Goal: Task Accomplishment & Management: Complete application form

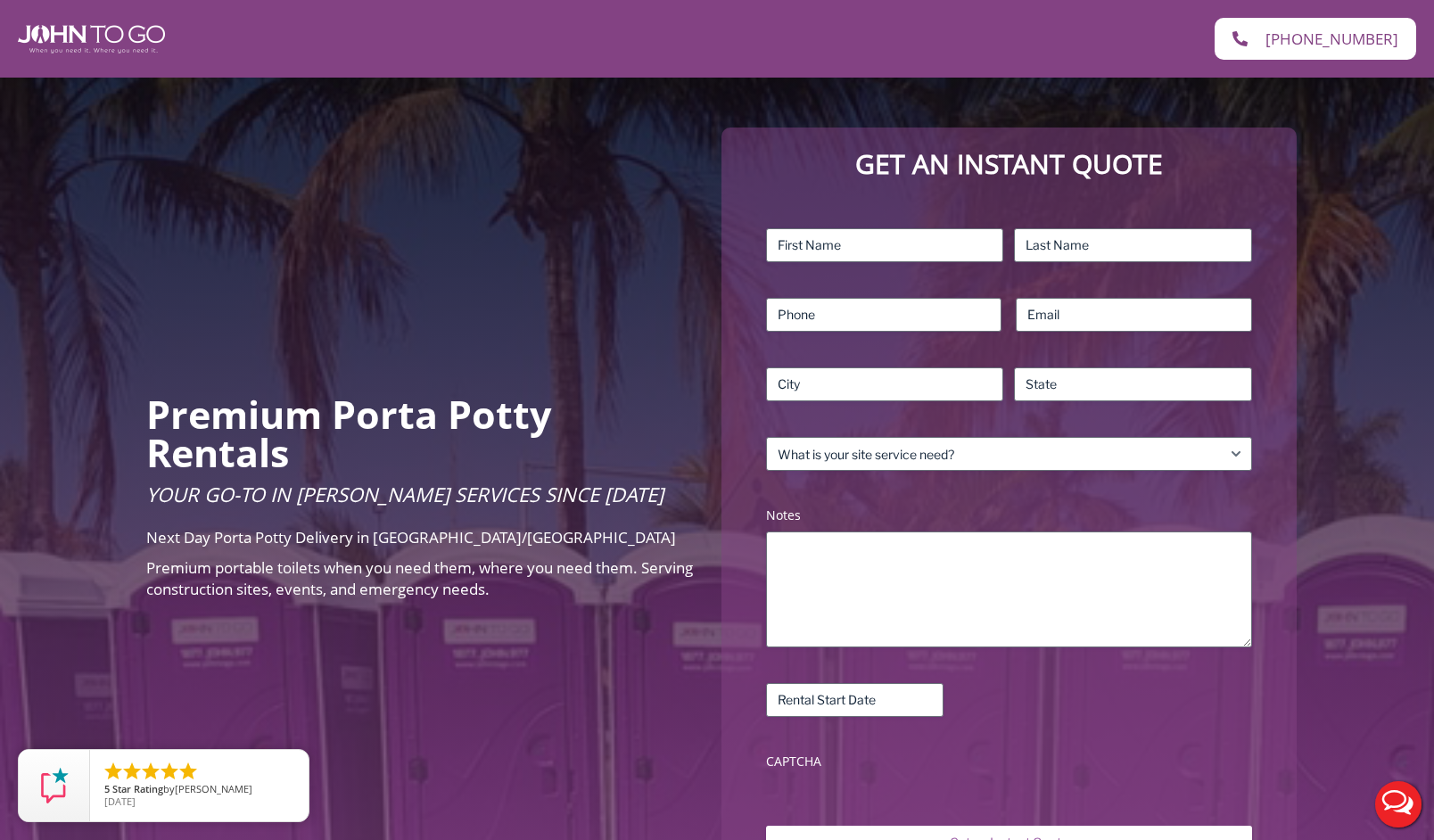
scroll to position [47, 0]
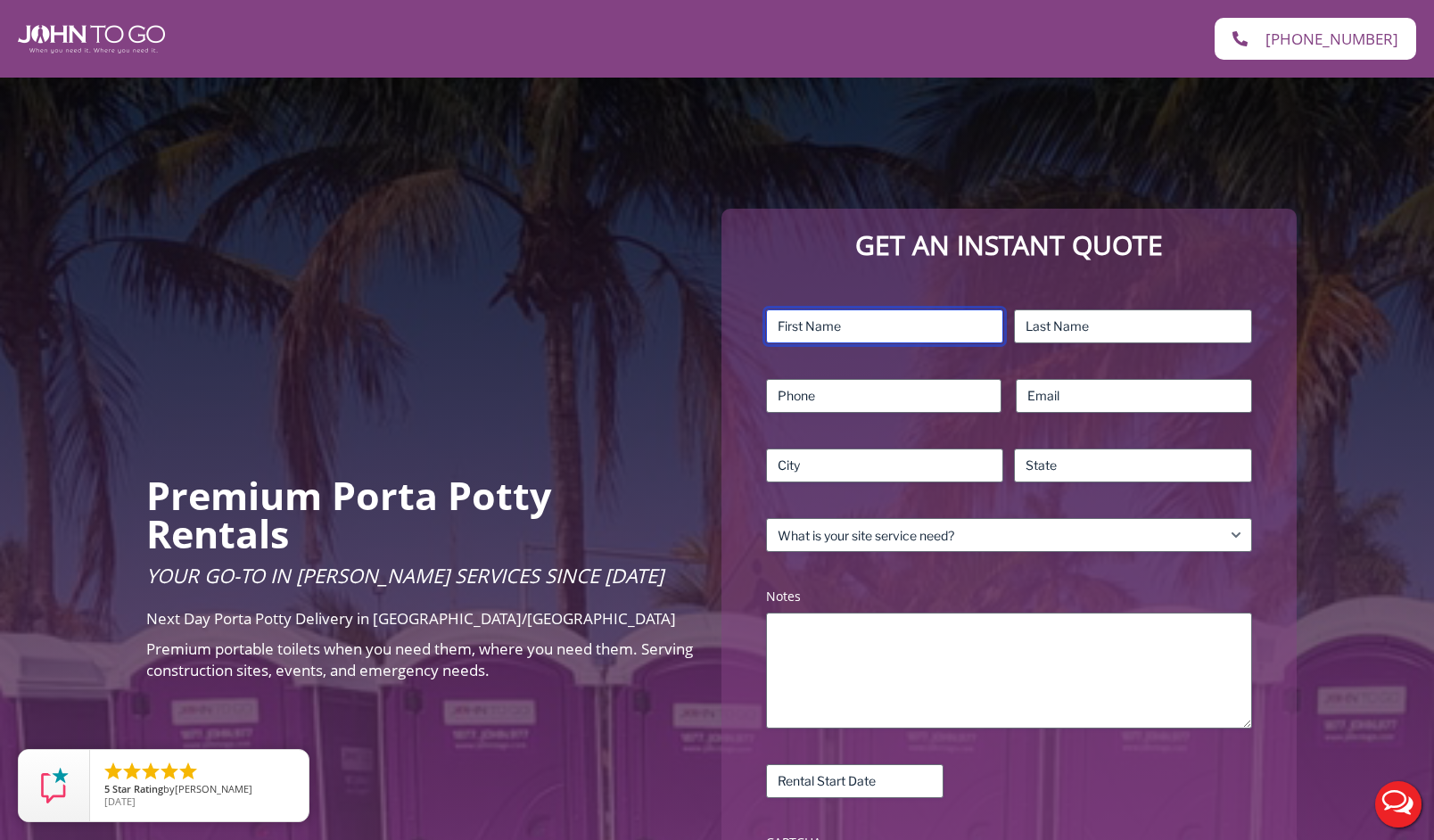
click at [821, 316] on input "First" at bounding box center [885, 325] width 238 height 34
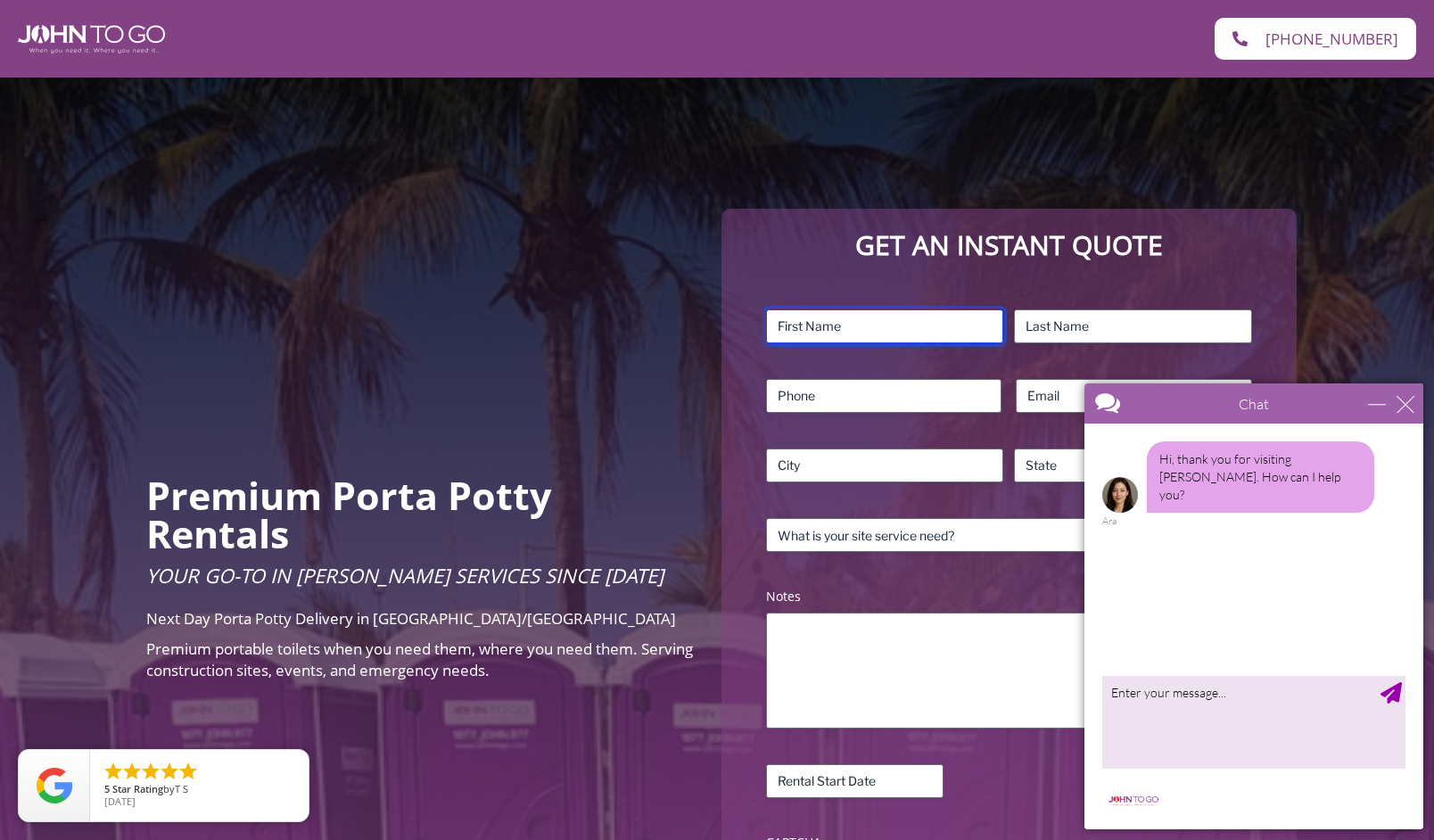
type input "Erez"
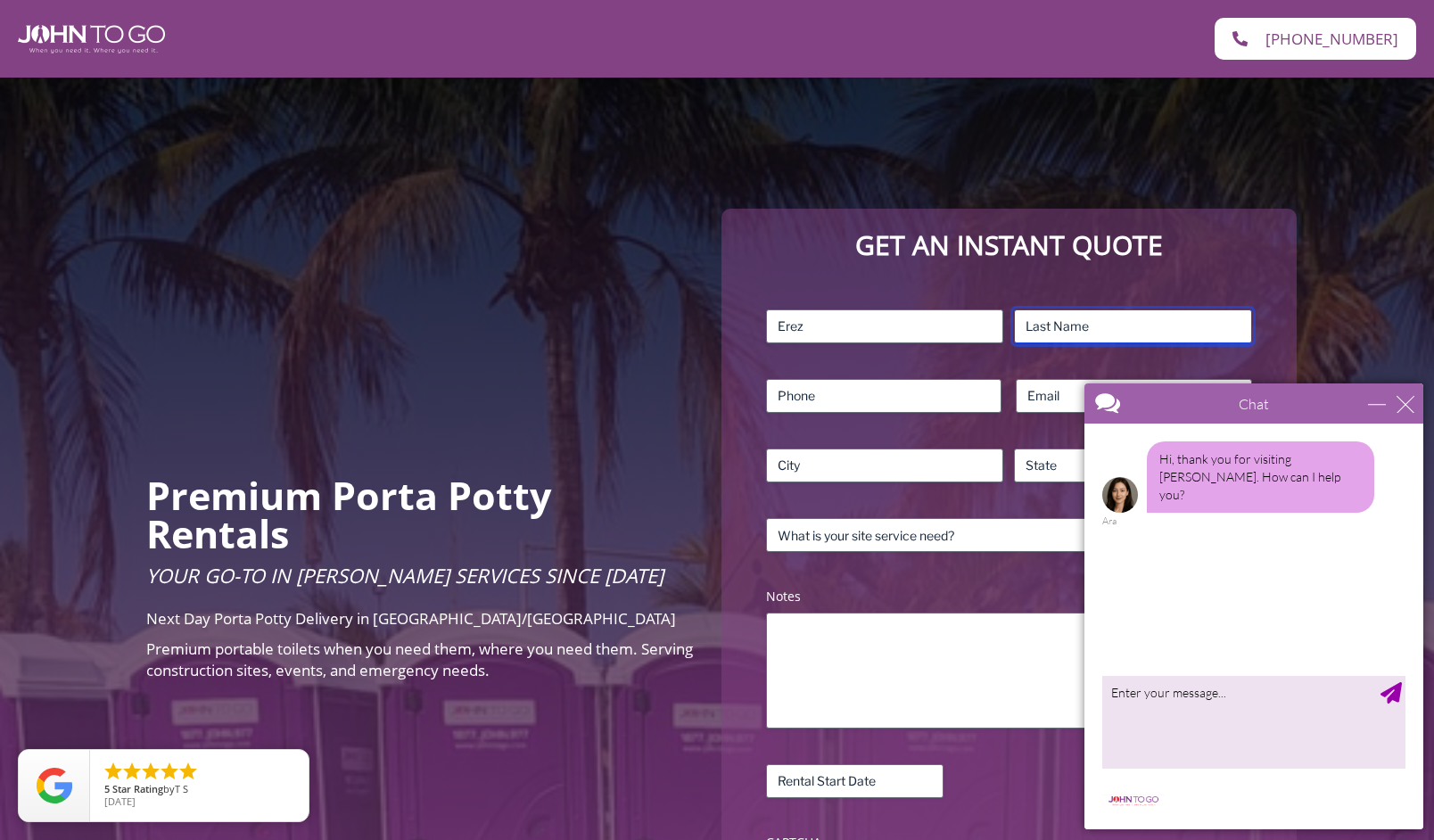
type input "Davids"
type input "9143551184"
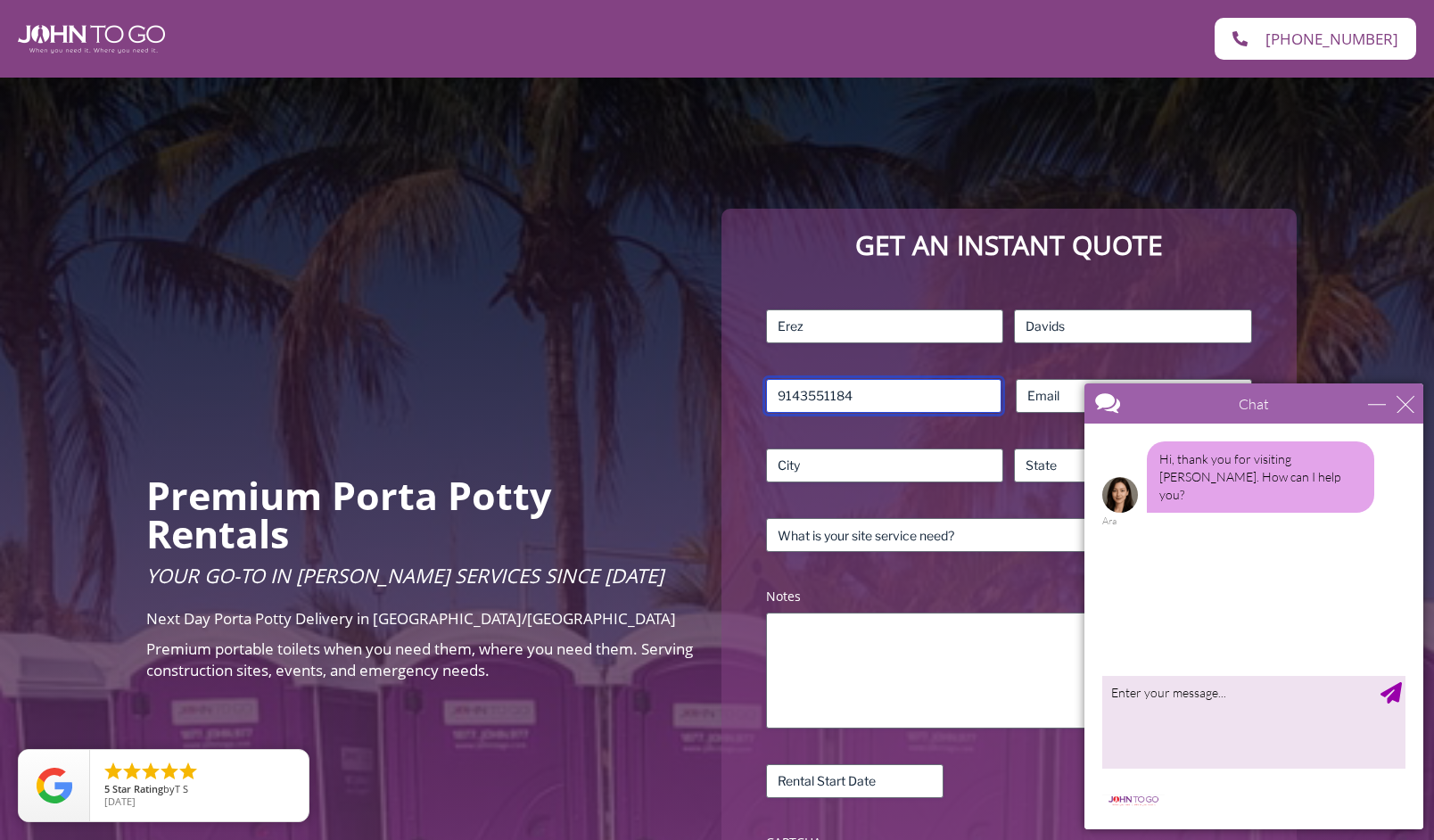
type input "erez@rawcuts.tv"
type input "Brooklyn"
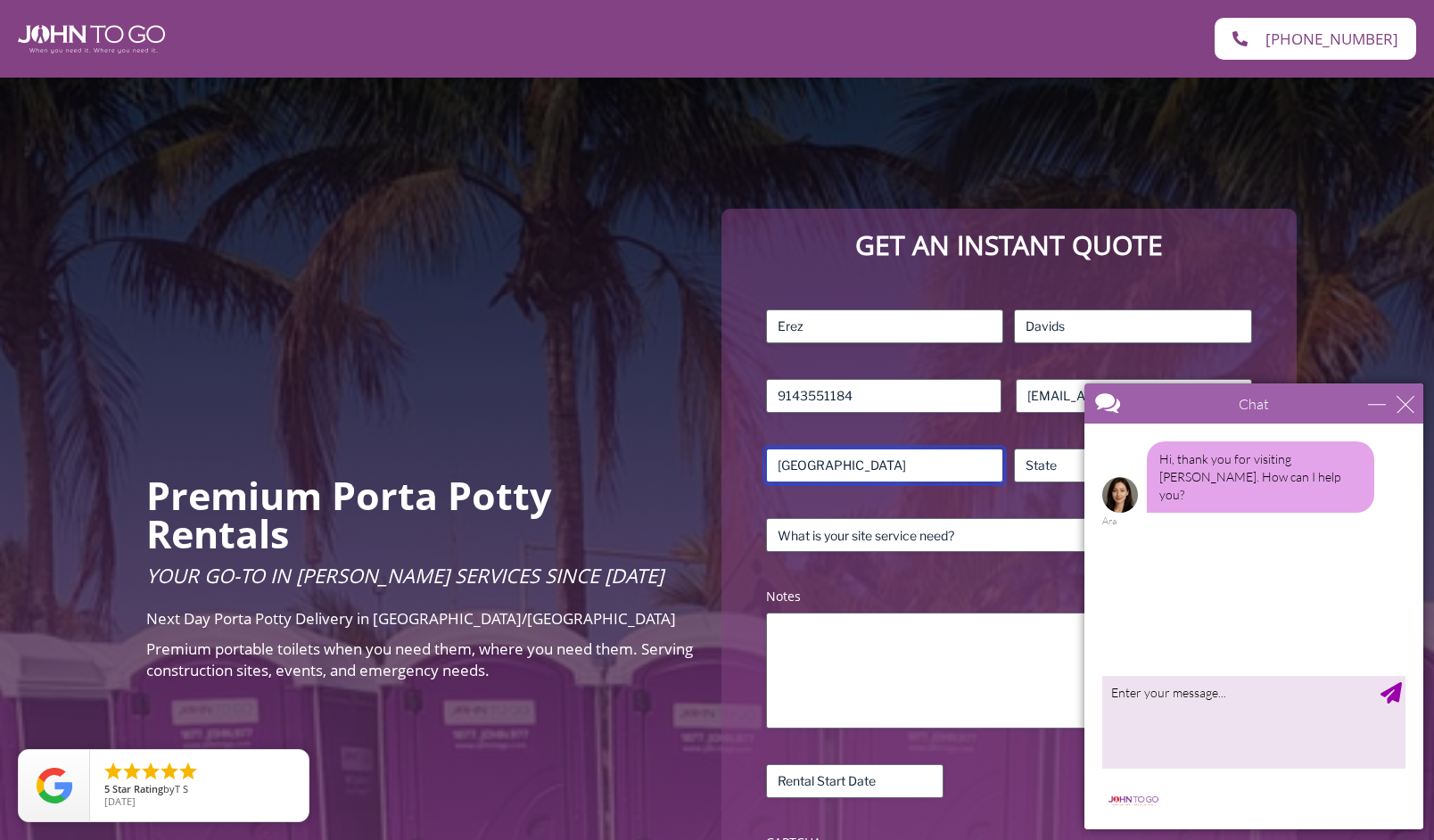
type input "New York"
click at [1410, 409] on div "close" at bounding box center [1406, 404] width 18 height 18
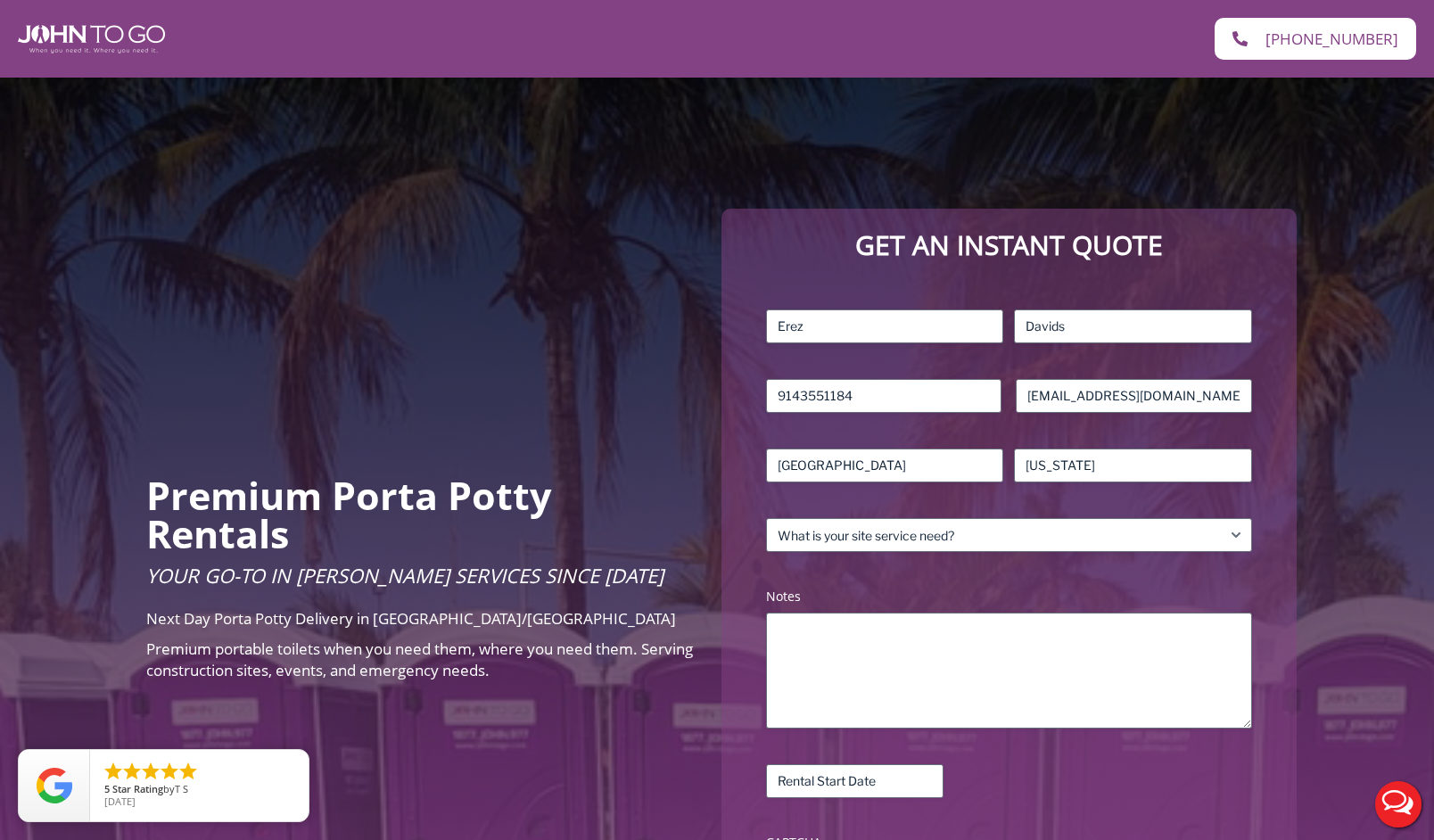
scroll to position [0, 0]
click at [1031, 527] on select "What is your site service need? Consumer Construction – Commercial Construction…" at bounding box center [1009, 535] width 486 height 34
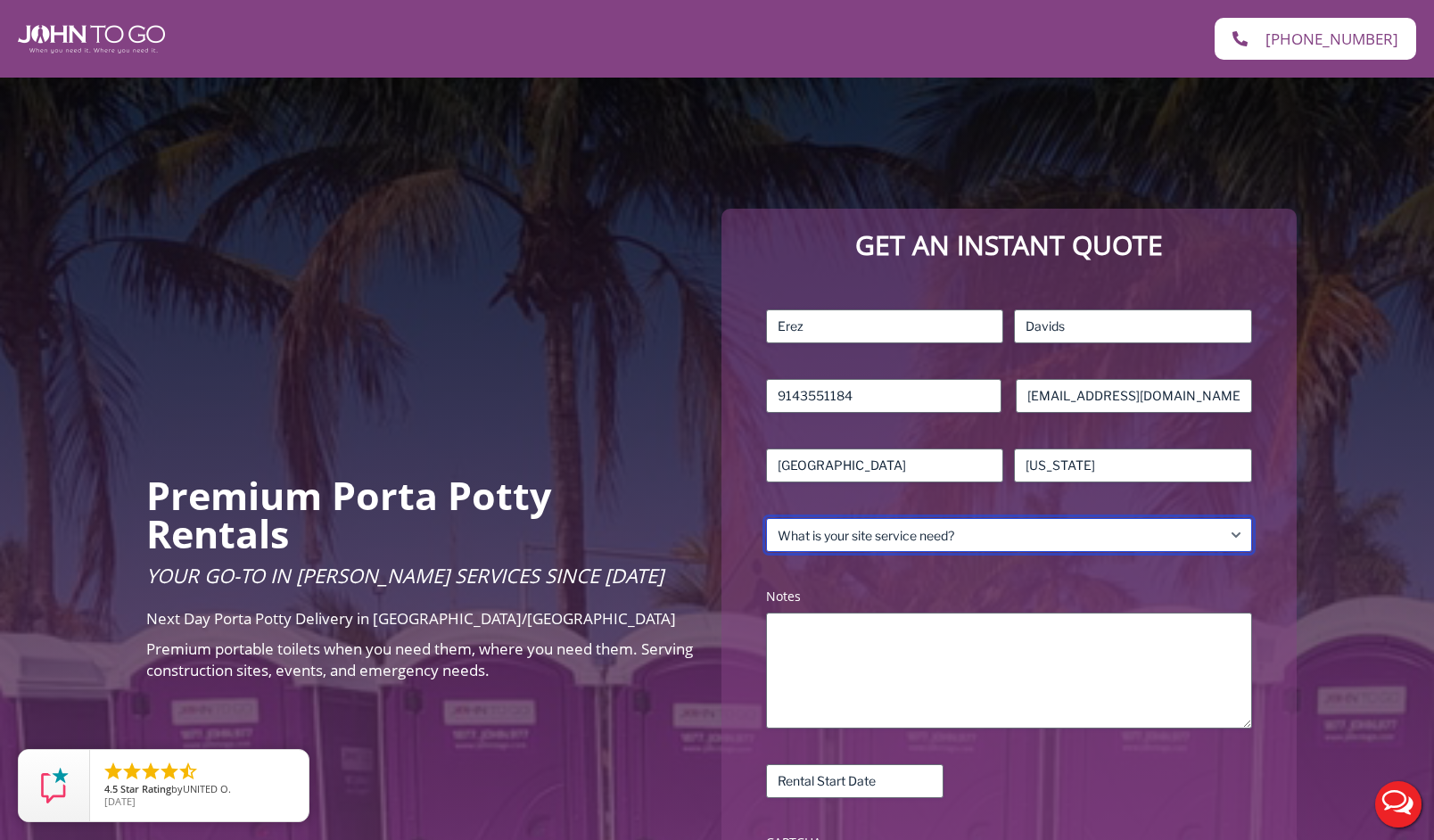
select select "Event"
click at [766, 518] on select "What is your site service need? Consumer Construction – Commercial Construction…" at bounding box center [1009, 535] width 486 height 34
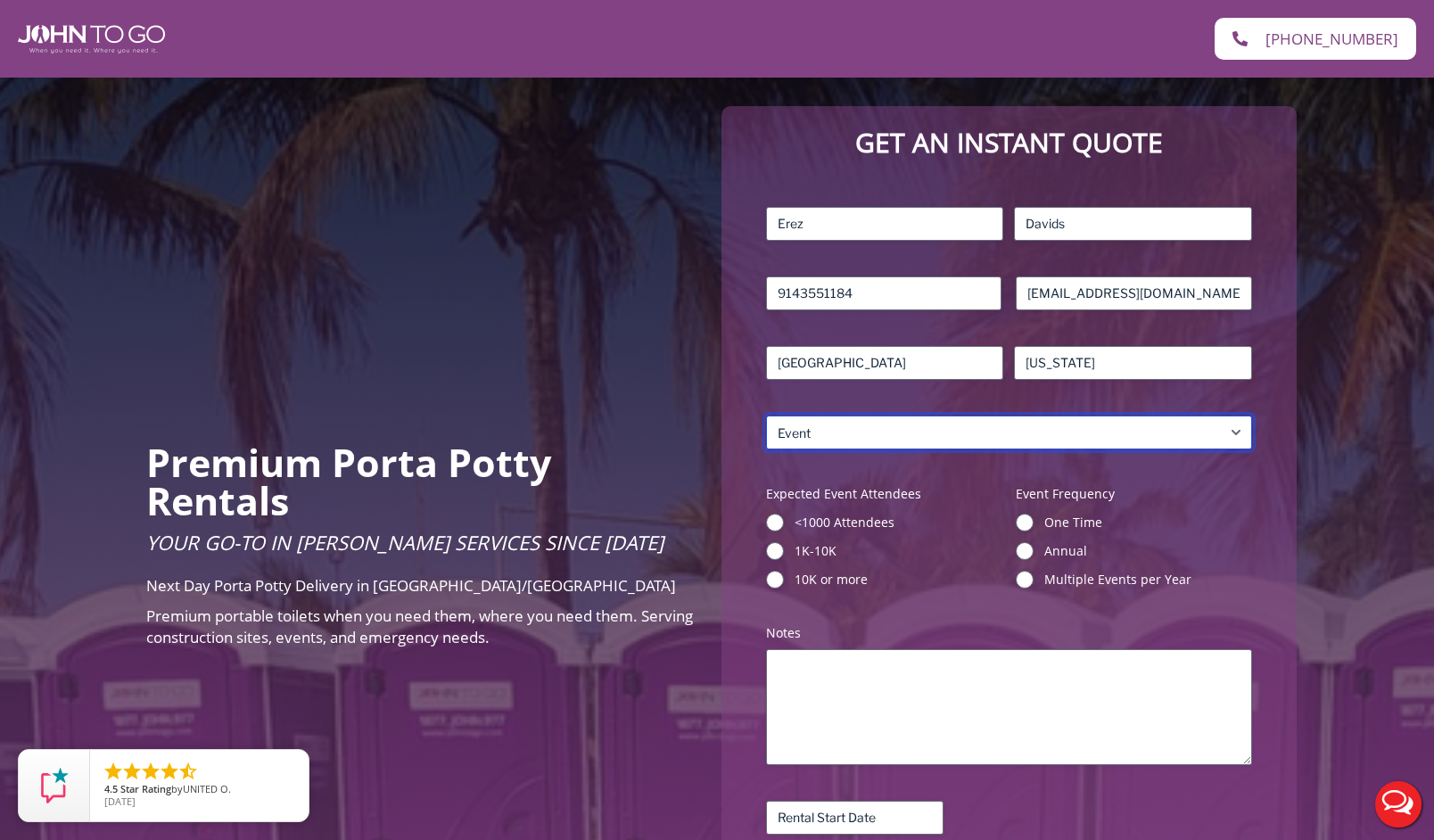
scroll to position [338, 0]
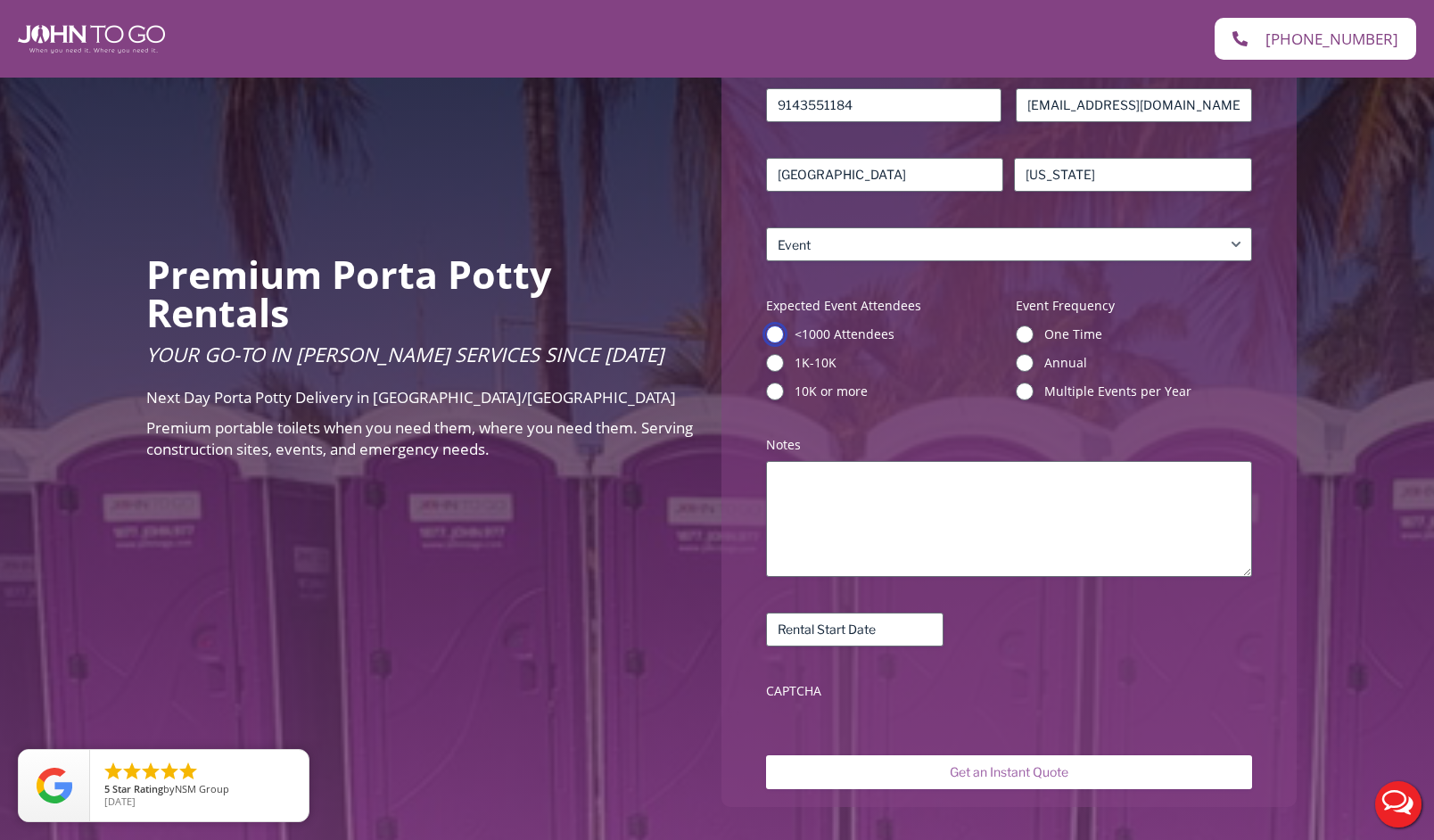
click at [769, 331] on input "<1000 Attendees" at bounding box center [775, 334] width 18 height 18
radio input "true"
click at [1013, 329] on div "Name (Required) Erez First Davids Last Phone (Required) 9143551184 Email (Requi…" at bounding box center [1009, 362] width 504 height 706
click at [1031, 336] on input "One Time" at bounding box center [1025, 334] width 18 height 18
radio input "true"
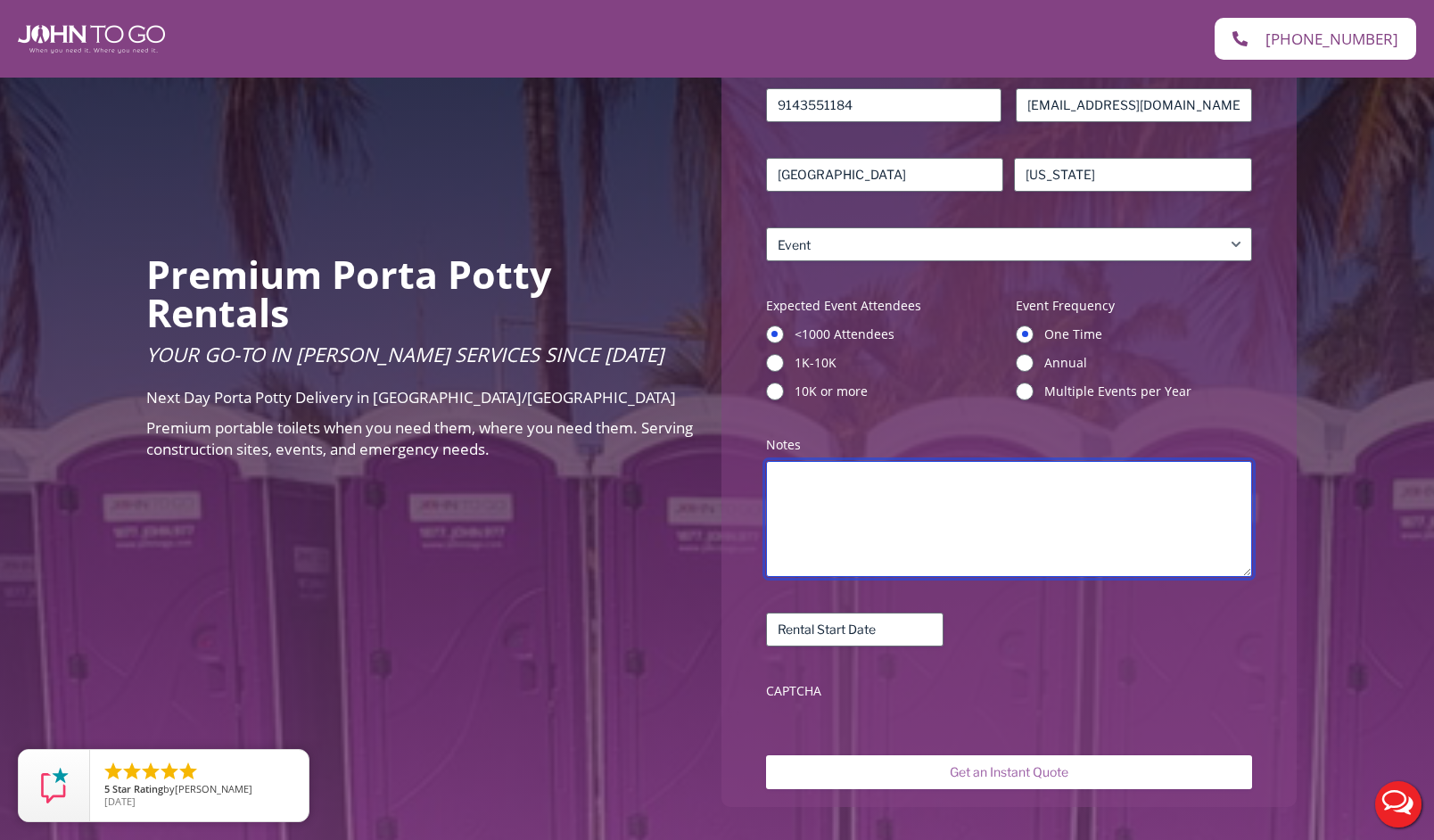
click at [963, 517] on textarea "Notes (Required)" at bounding box center [1009, 519] width 486 height 116
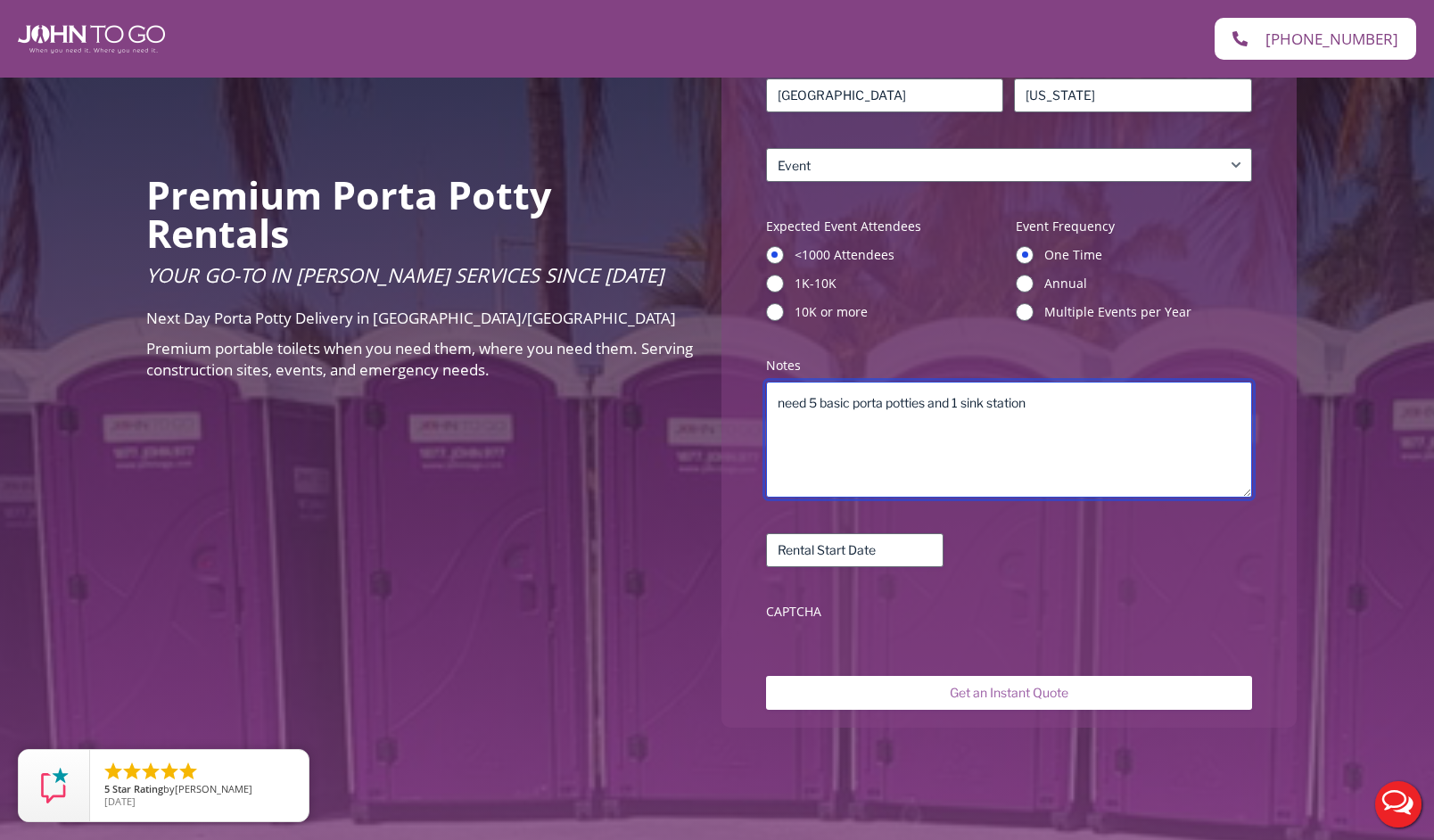
scroll to position [420, 0]
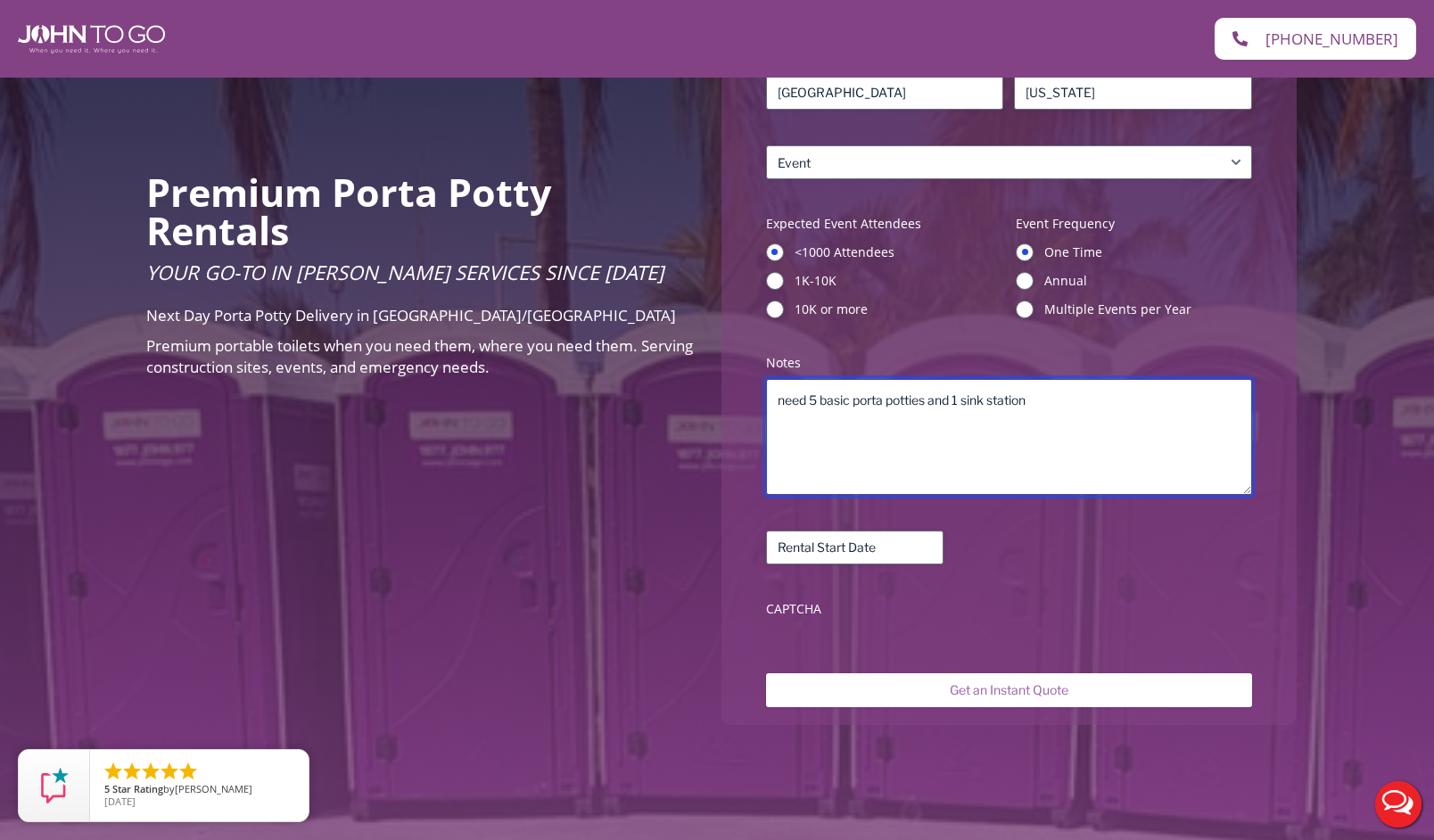
type textarea "need 5 basic porta potties and 1 sink station"
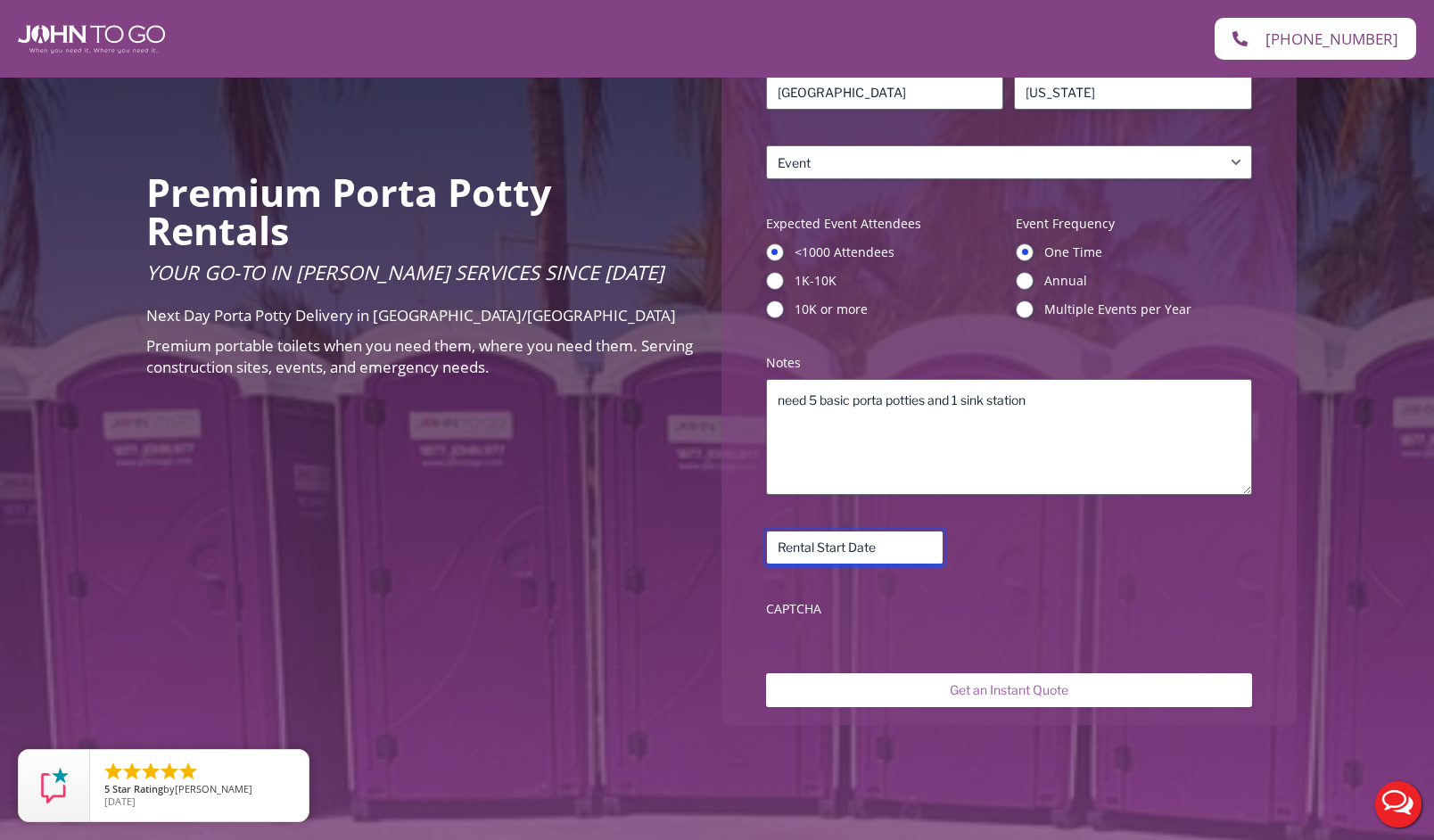
click at [889, 546] on input "Rental Start Date (Required)" at bounding box center [855, 546] width 178 height 34
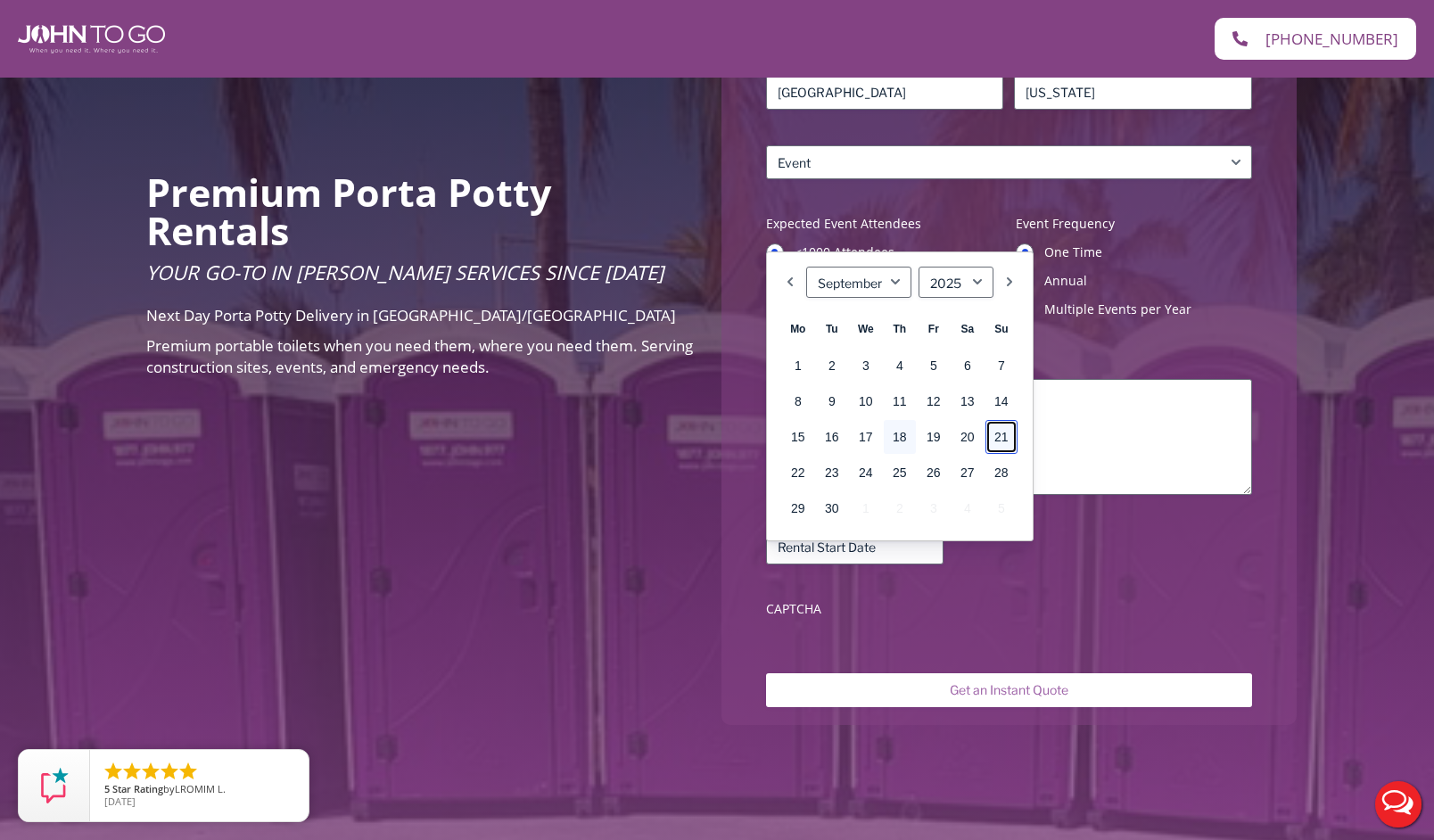
click at [998, 432] on link "21" at bounding box center [1001, 436] width 32 height 34
type input "09/21/2025"
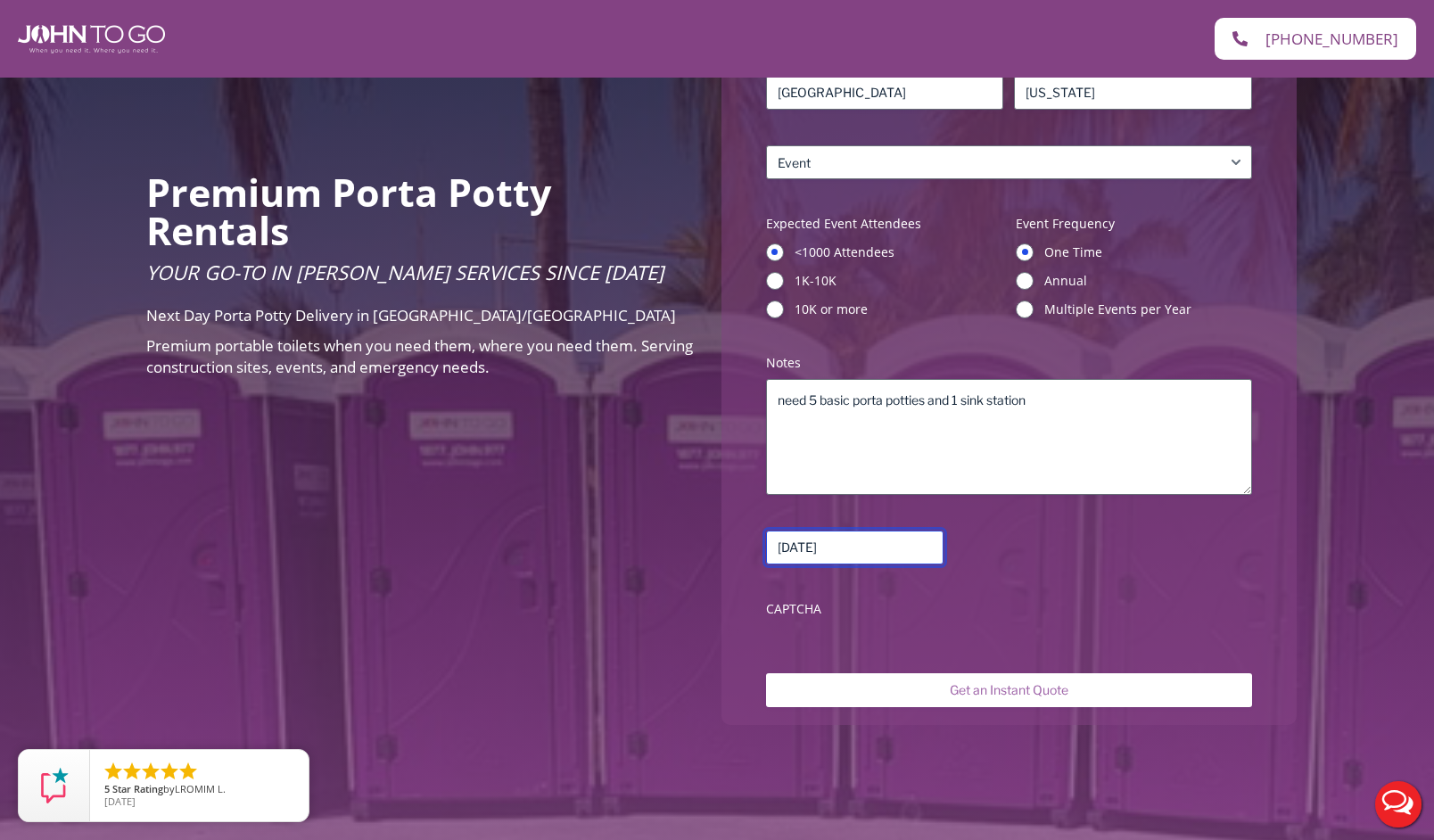
scroll to position [507, 0]
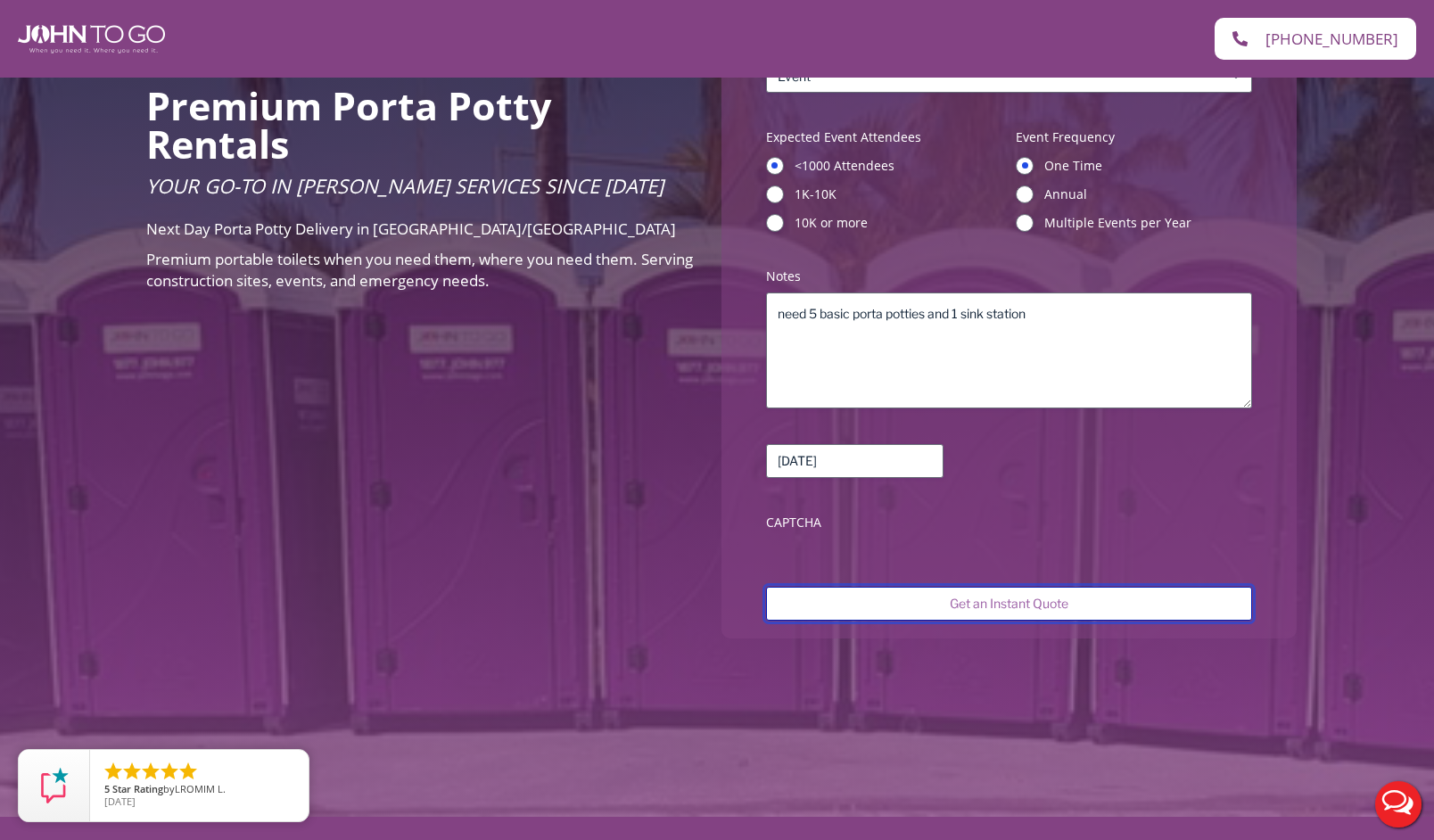
click at [1026, 596] on input "Get an Instant Quote" at bounding box center [1009, 603] width 486 height 34
